Goal: Task Accomplishment & Management: Use online tool/utility

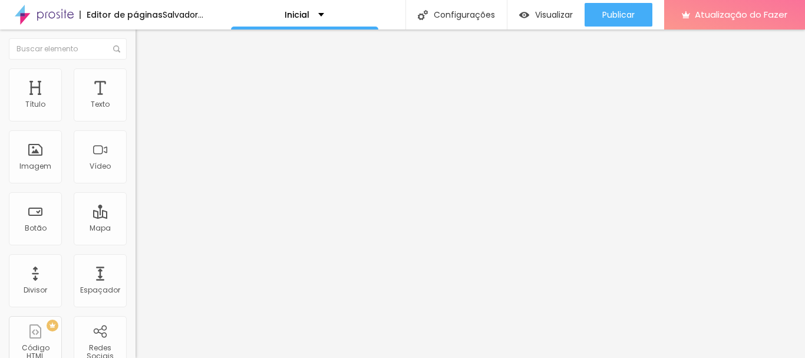
click at [136, 111] on input "text" at bounding box center [206, 105] width 141 height 12
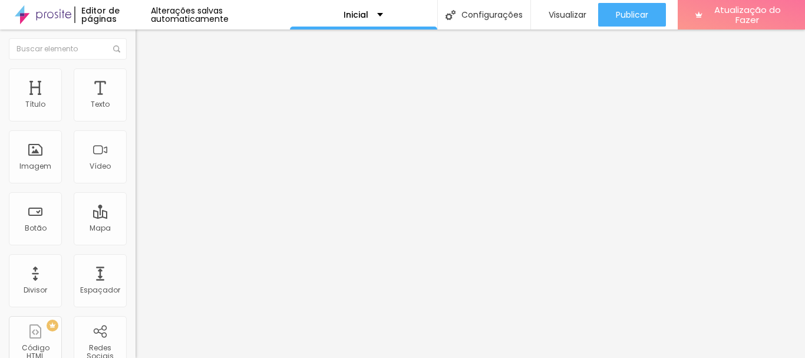
type input "(19)98183-9688"
type input "19981839688"
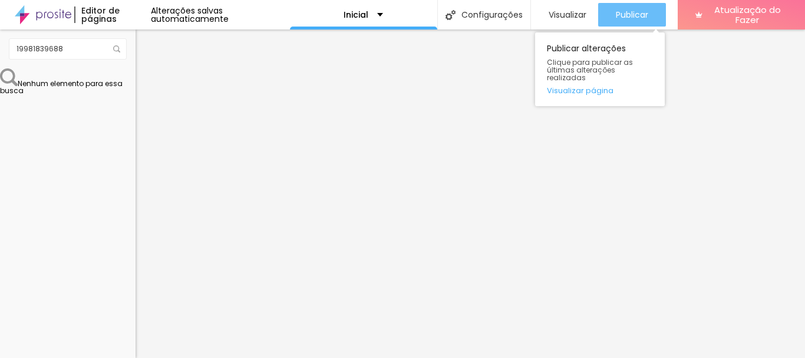
click at [627, 20] on div "Publicar" at bounding box center [632, 15] width 32 height 24
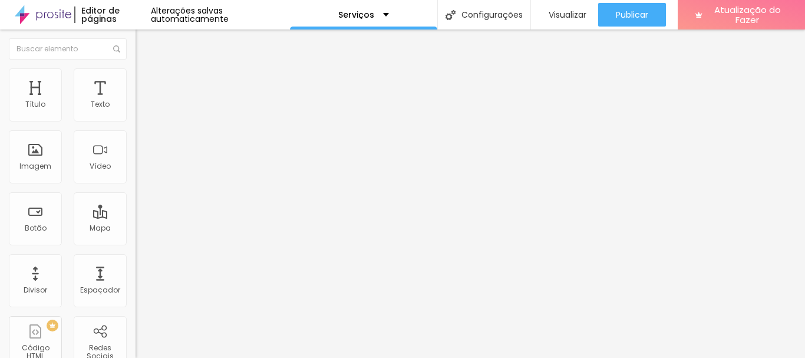
click at [136, 242] on input "[URL][DOMAIN_NAME].." at bounding box center [206, 236] width 141 height 12
paste input "Magia%20e%20Desenvolvimento%20e%20gostaria%20de%20mais%20insforma%C3%A7%C3%B5es…"
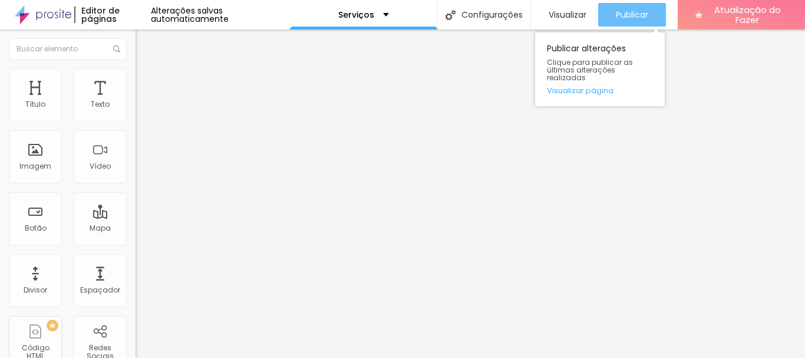
type input "[URL][DOMAIN_NAME].."
click at [635, 5] on div "Publicar" at bounding box center [632, 15] width 32 height 24
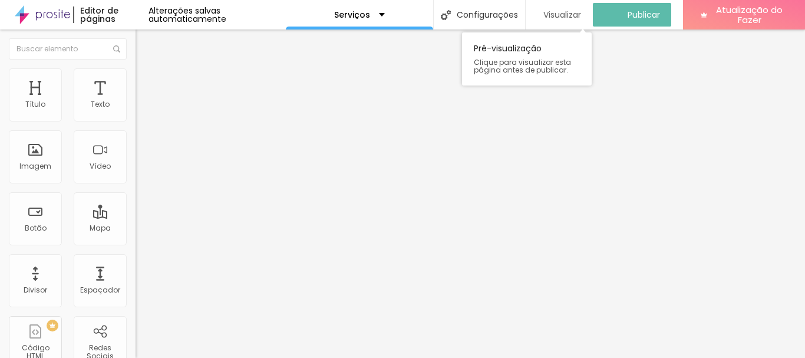
click at [564, 12] on font "Visualizar" at bounding box center [562, 15] width 38 height 12
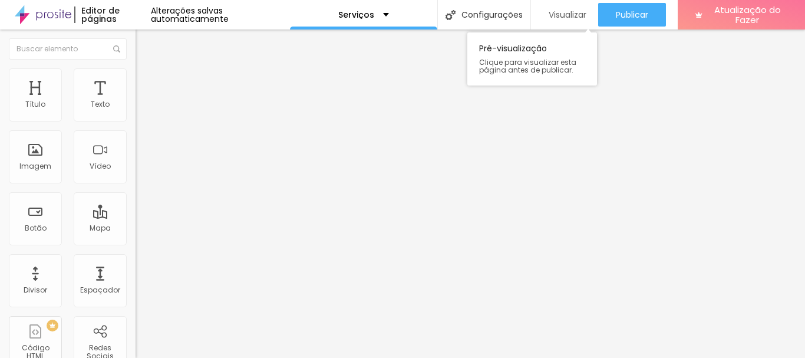
click at [563, 15] on font "Visualizar" at bounding box center [568, 15] width 38 height 12
click at [558, 9] on font "Visualizar" at bounding box center [568, 15] width 38 height 12
